Goal: Information Seeking & Learning: Learn about a topic

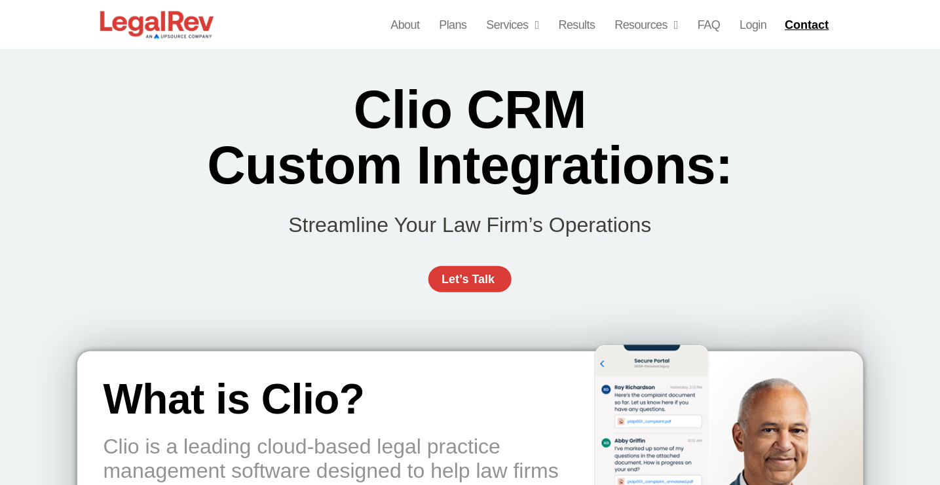
click at [142, 164] on div "Clio CRM Custom Integrations: Streamline Your Law Firm’s Operations Let’s Talk" at bounding box center [470, 193] width 786 height 289
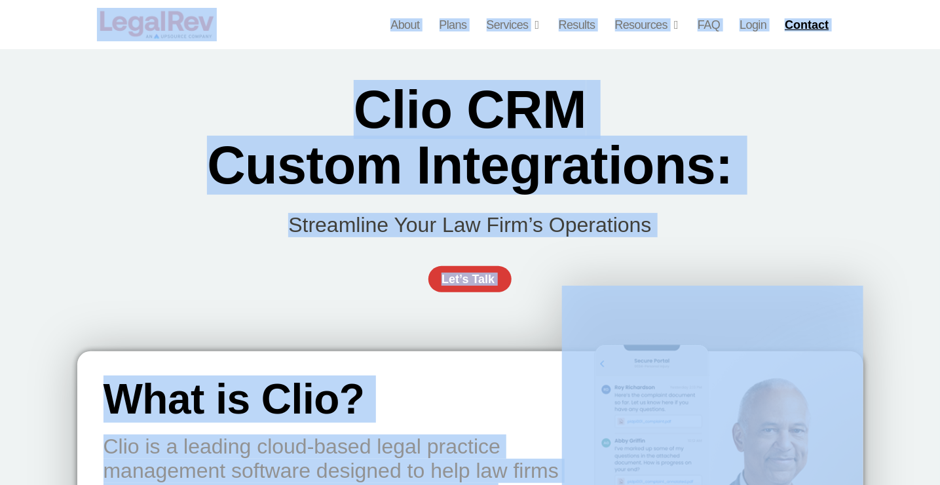
copy body "Lore ip dolorsi Ametc Adipi Elitsedd EIU Temporincidi  utl Etd Magna Aliquae Ad…"
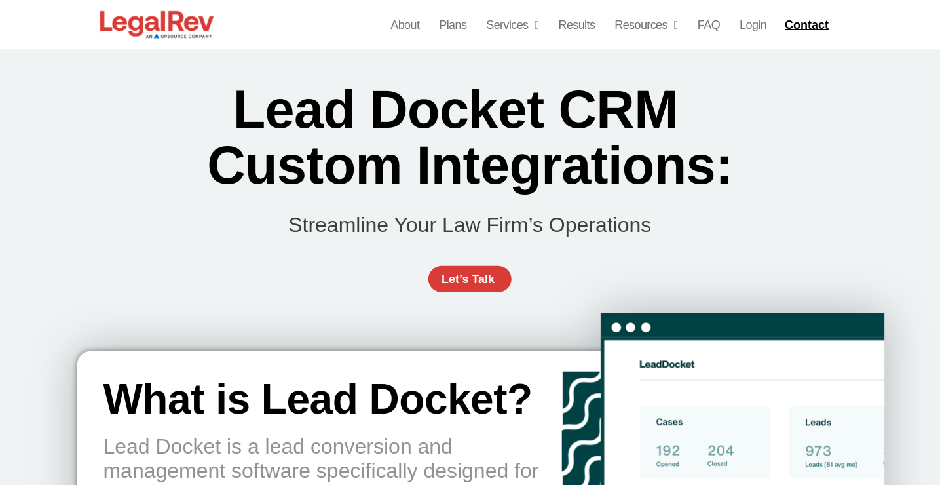
click at [135, 267] on div "Lead Docket CRM  Custom Integrations: Streamline Your Law Firm’s Operations Let…" at bounding box center [470, 193] width 747 height 289
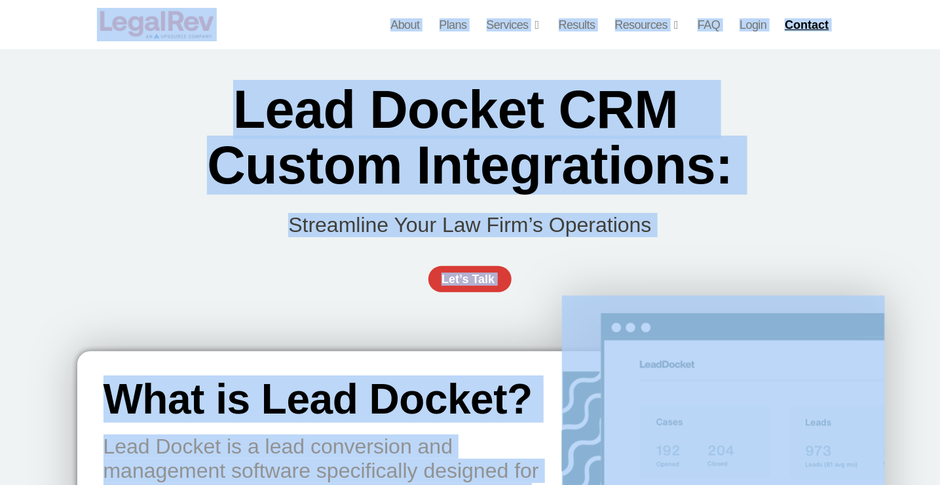
copy body "Lore ip dolorsi Ametc Adipi Elitsedd EIU Temporincidi  utl Etd Magna Aliquae Ad…"
click at [104, 218] on p "Streamline Your Law Firm’s Operations" at bounding box center [470, 225] width 747 height 24
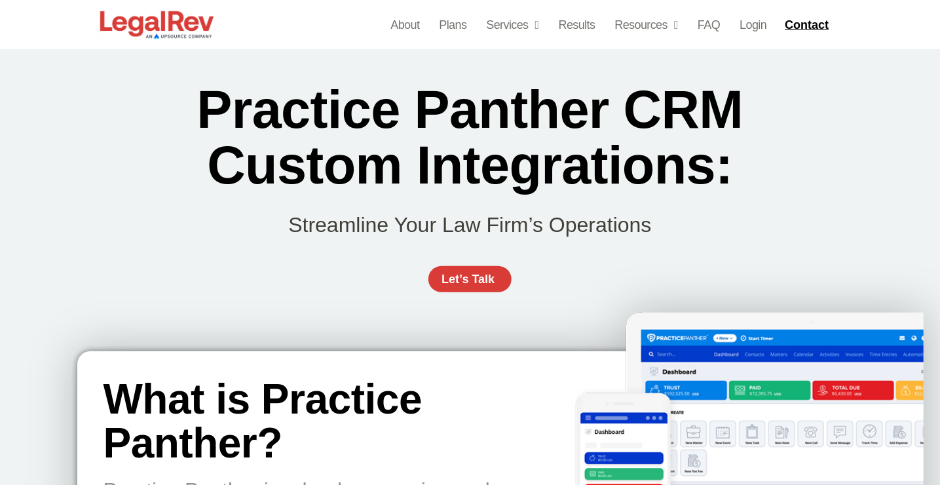
click at [77, 141] on div "Practice Panther CRM Custom Integrations: Streamline Your Law Firm’s Operations…" at bounding box center [470, 193] width 940 height 289
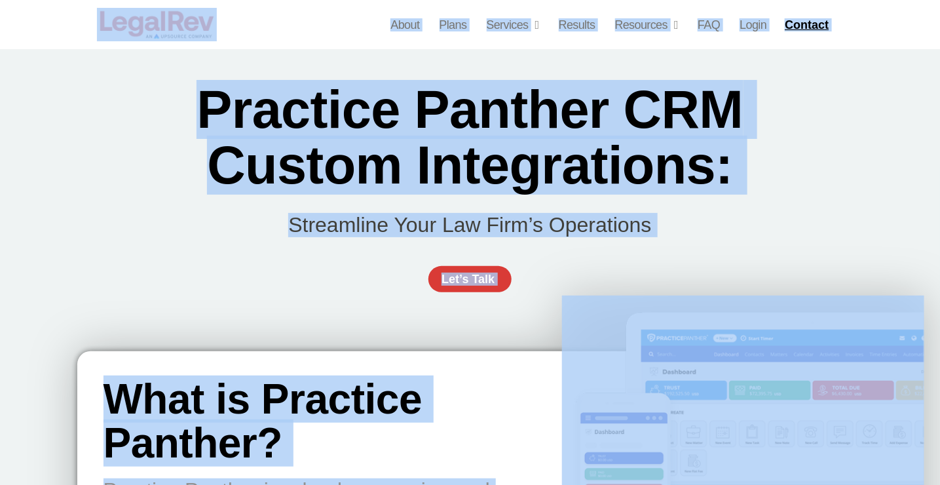
copy body "Lore ip dolorsi Ametc Adipi Elitsedd EIU Temporincidi  utl Etd Magna Aliquae Ad…"
